Goal: Task Accomplishment & Management: Use online tool/utility

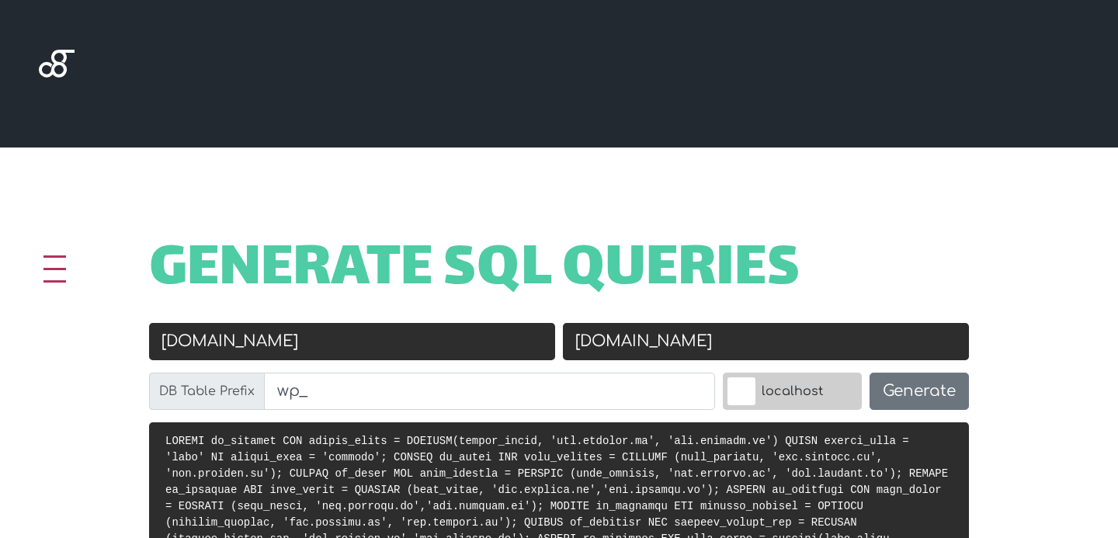
scroll to position [481, 0]
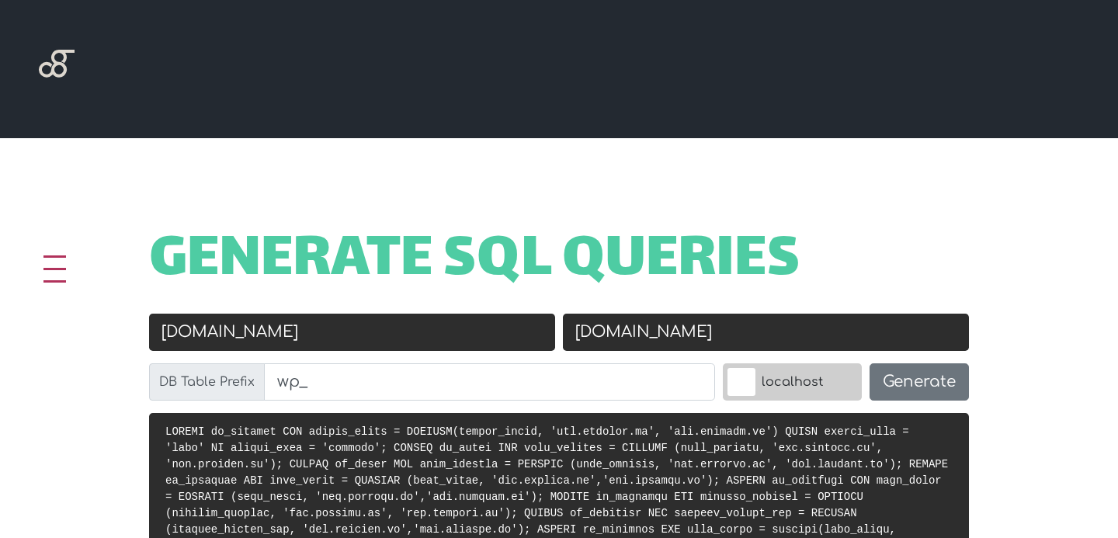
click at [224, 334] on input "www.roulify.it" at bounding box center [352, 332] width 406 height 37
click at [227, 334] on input "www.roulify.it" at bounding box center [352, 332] width 406 height 37
click at [197, 336] on input "www.roulify.it" at bounding box center [352, 332] width 406 height 37
type input "https://roulify.it"
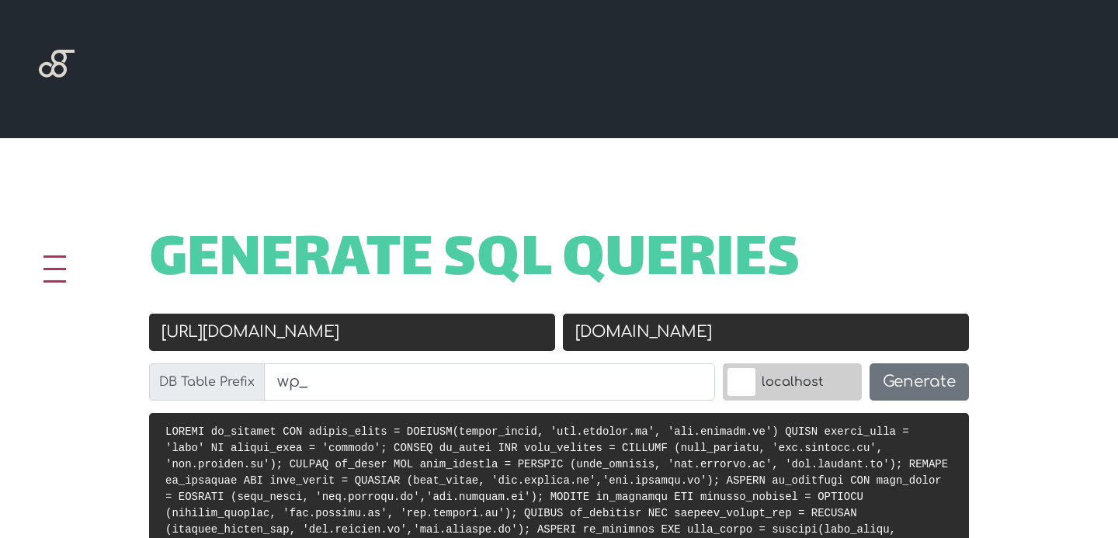
click at [577, 334] on input "dev.roulify.it" at bounding box center [766, 332] width 406 height 37
type input "[URL][DOMAIN_NAME]"
click at [903, 386] on button "Generate" at bounding box center [918, 381] width 99 height 37
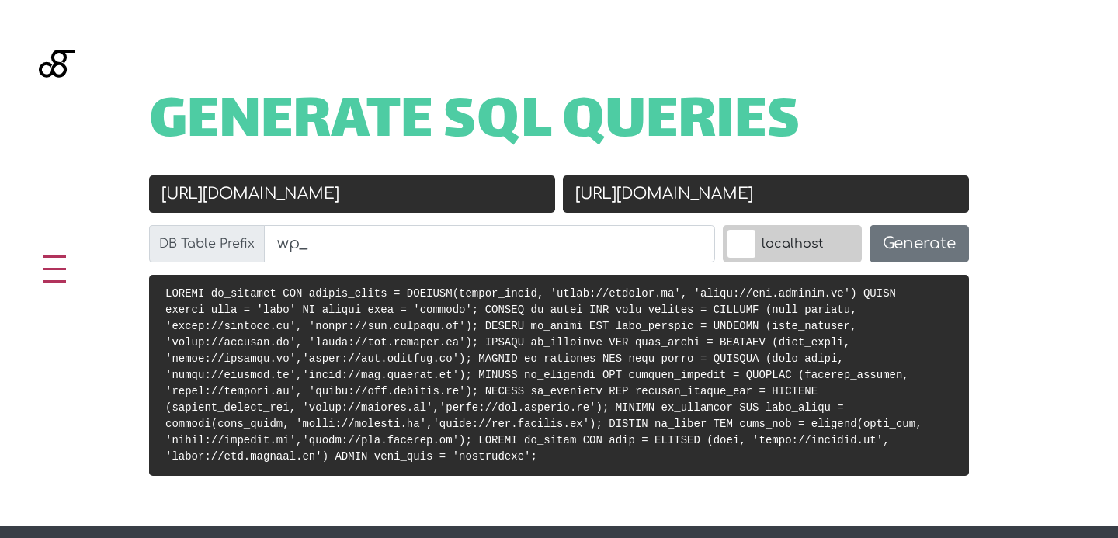
scroll to position [622, 0]
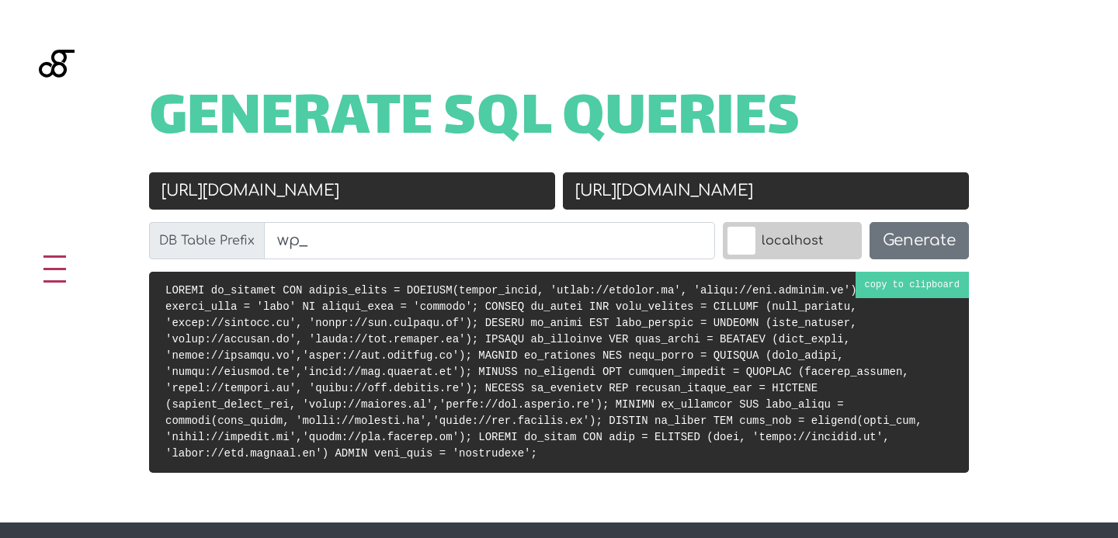
click at [875, 290] on code at bounding box center [543, 371] width 757 height 175
click at [220, 196] on input "[URL][DOMAIN_NAME]" at bounding box center [352, 190] width 406 height 37
type input "[URL][DOMAIN_NAME]"
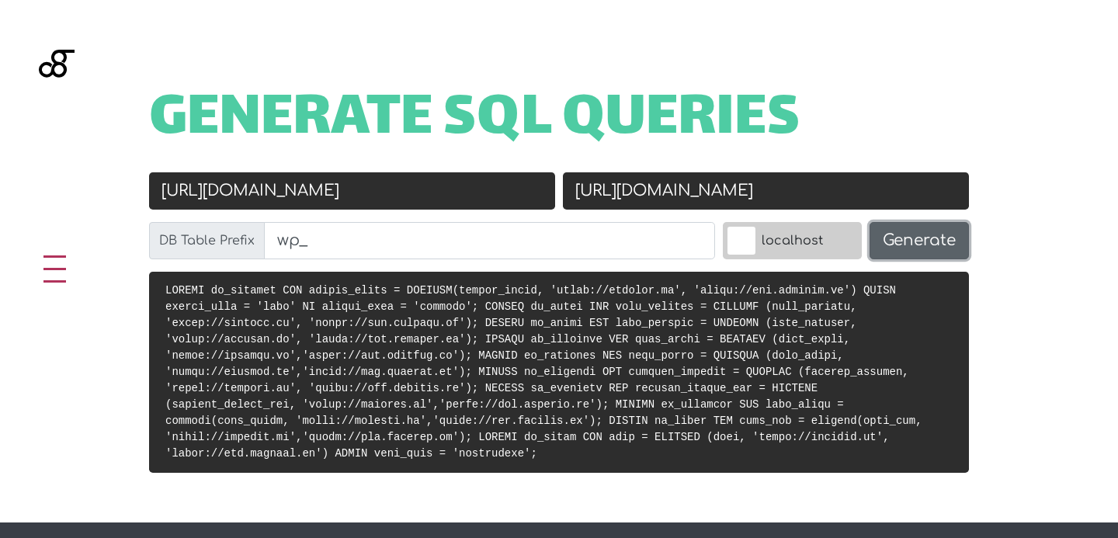
click at [914, 240] on button "Generate" at bounding box center [918, 240] width 99 height 37
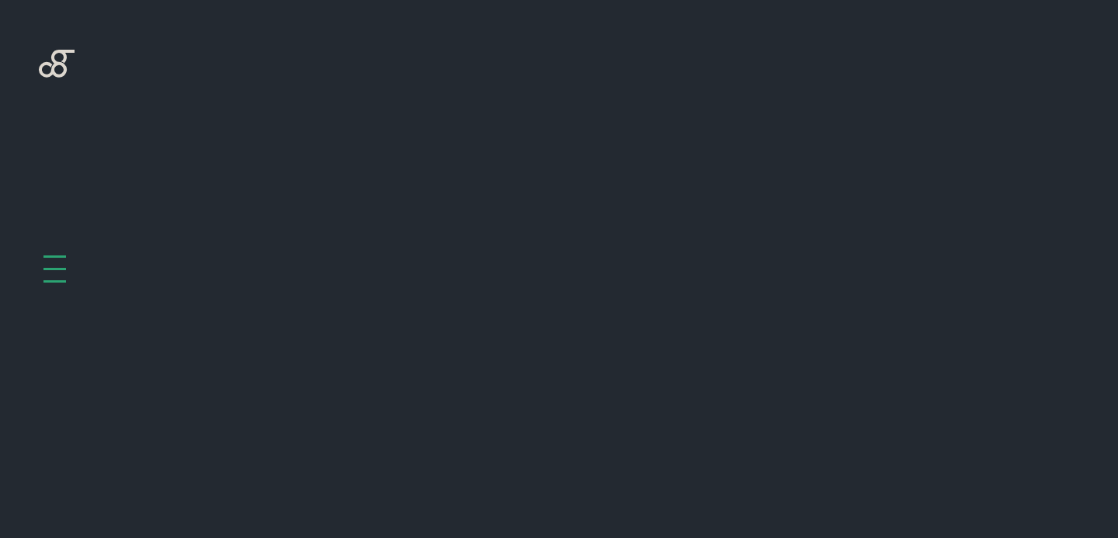
scroll to position [619, 0]
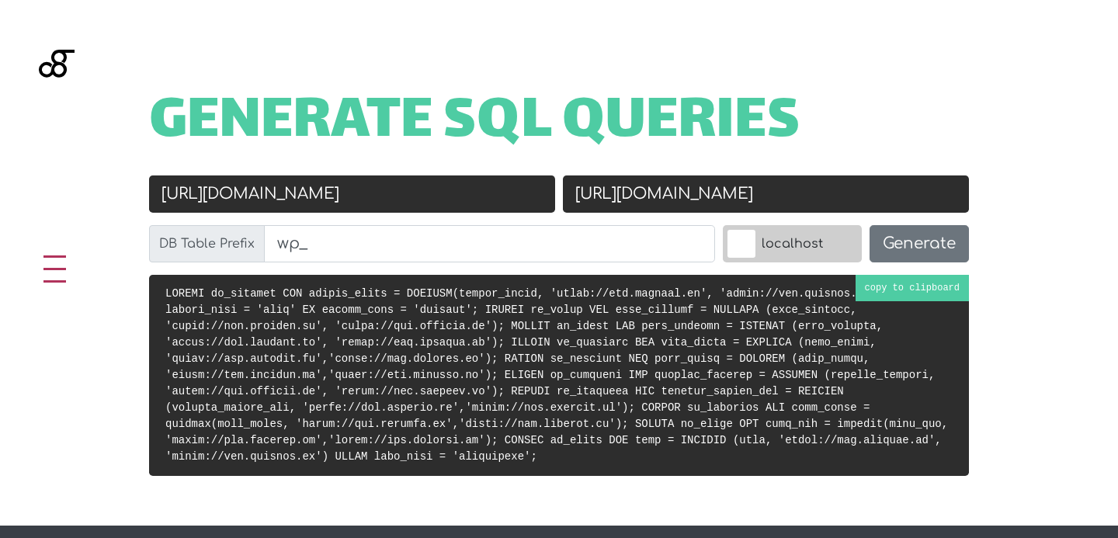
click at [612, 368] on code at bounding box center [556, 374] width 782 height 175
click at [761, 18] on div "Generate SQL Queries Old URL [URL][DOMAIN_NAME] New URL [URL][DOMAIN_NAME] DB T…" at bounding box center [559, 262] width 1118 height 525
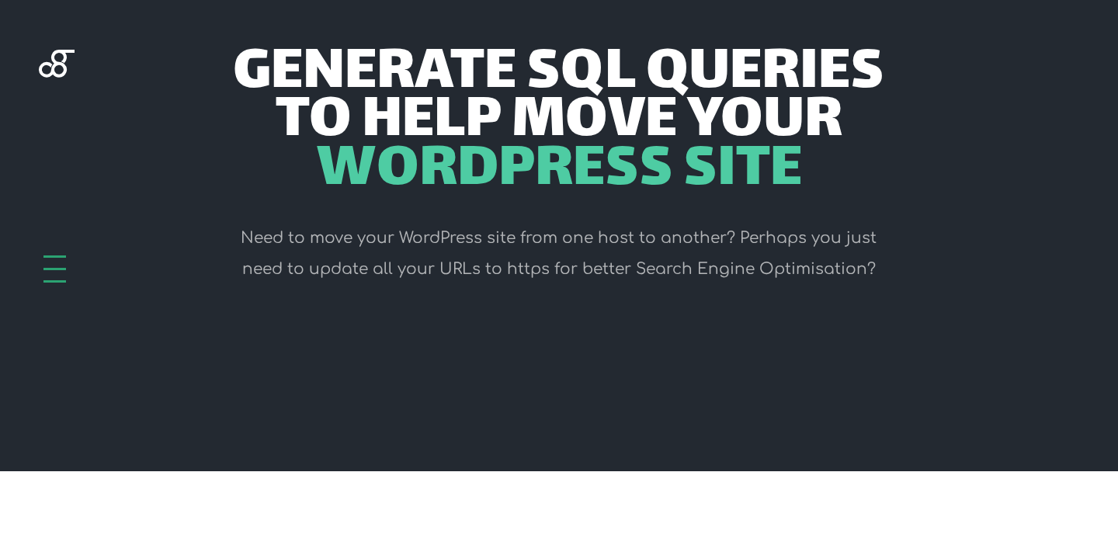
scroll to position [97, 0]
